Goal: Information Seeking & Learning: Find specific fact

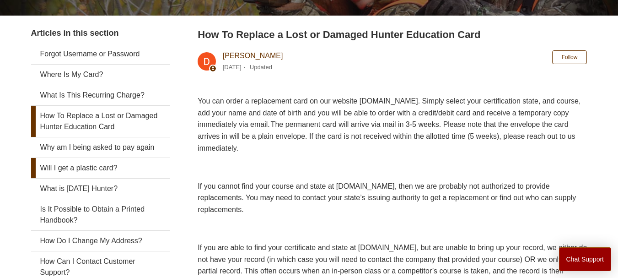
scroll to position [137, 0]
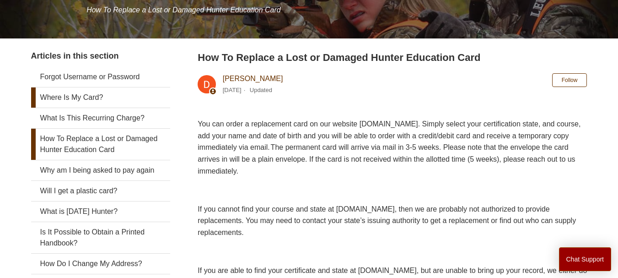
click at [90, 97] on link "Where Is My Card?" at bounding box center [100, 97] width 139 height 20
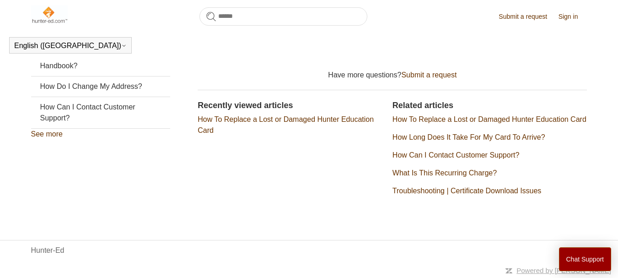
scroll to position [294, 0]
click at [474, 117] on link "How To Replace a Lost or Damaged Hunter Education Card" at bounding box center [489, 119] width 194 height 8
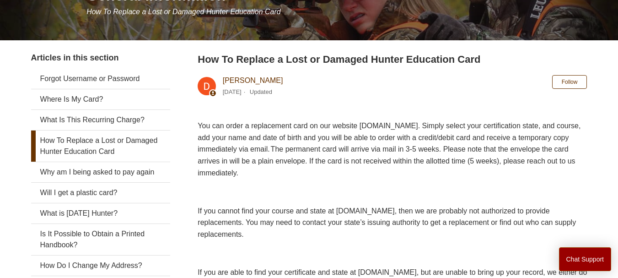
scroll to position [137, 0]
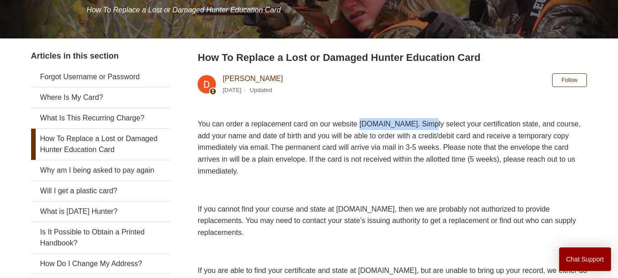
drag, startPoint x: 378, startPoint y: 124, endPoint x: 461, endPoint y: 124, distance: 82.8
click at [461, 124] on span "You can order a replacement card on our website [DOMAIN_NAME]. Simply select yo…" at bounding box center [389, 147] width 383 height 54
drag, startPoint x: 454, startPoint y: 124, endPoint x: 411, endPoint y: 125, distance: 42.5
click at [411, 125] on span "You can order a replacement card on our website [DOMAIN_NAME]. Simply select yo…" at bounding box center [389, 147] width 383 height 54
drag, startPoint x: 377, startPoint y: 122, endPoint x: 460, endPoint y: 118, distance: 83.3
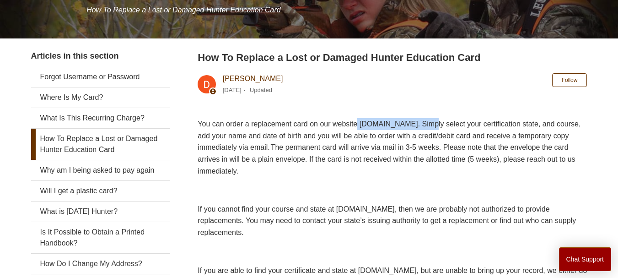
click at [460, 118] on p "You can order a replacement card on our website [DOMAIN_NAME]. Simply select yo…" at bounding box center [392, 147] width 389 height 59
copy span "www.ILostMyCard.com"
